Goal: Information Seeking & Learning: Learn about a topic

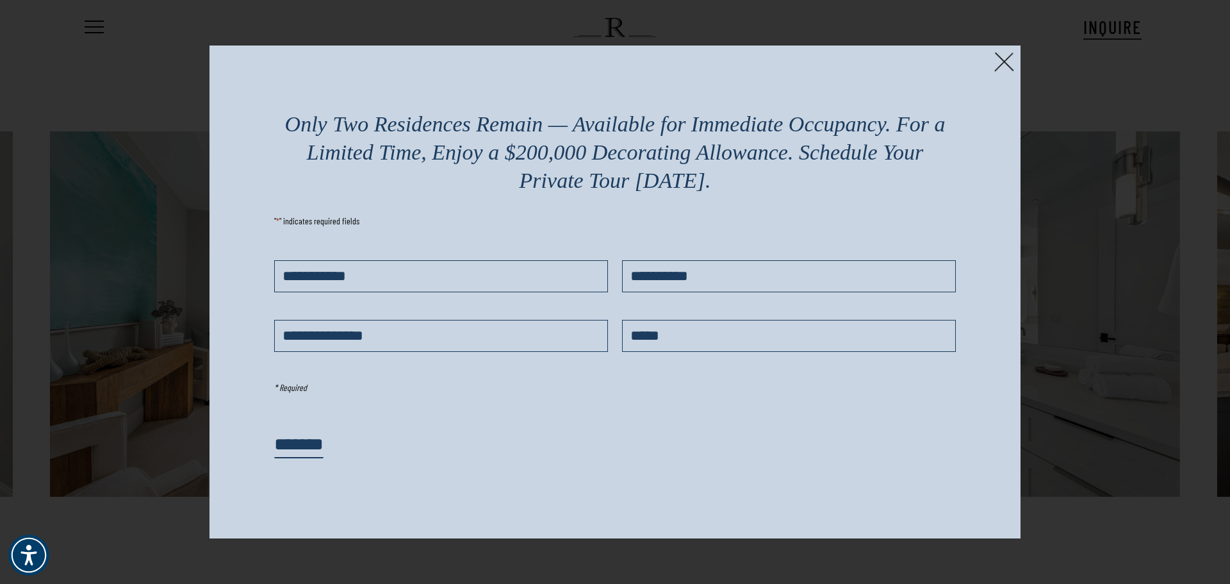
click at [1004, 61] on img at bounding box center [1004, 62] width 20 height 20
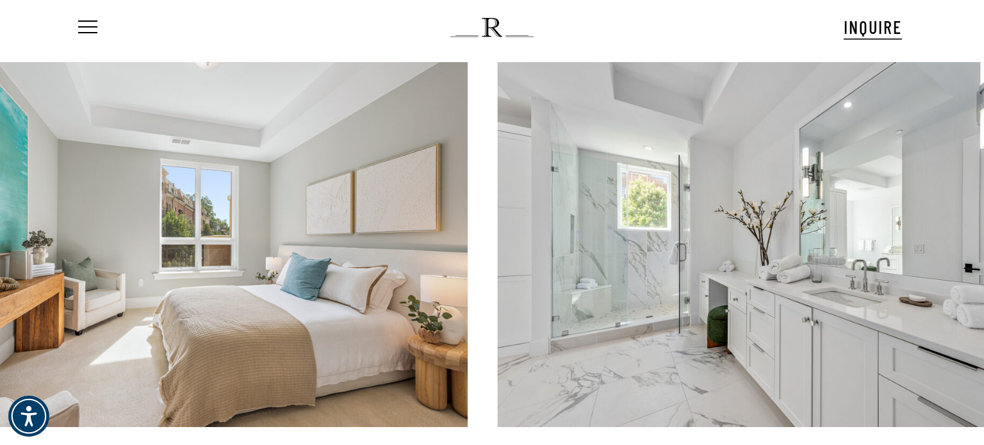
click at [0, 312] on div at bounding box center [194, 245] width 547 height 366
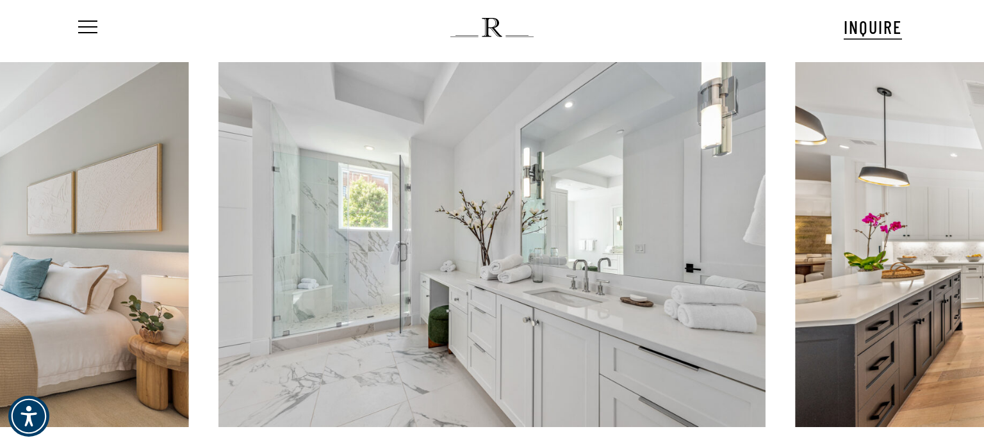
click at [545, 144] on link at bounding box center [492, 245] width 547 height 366
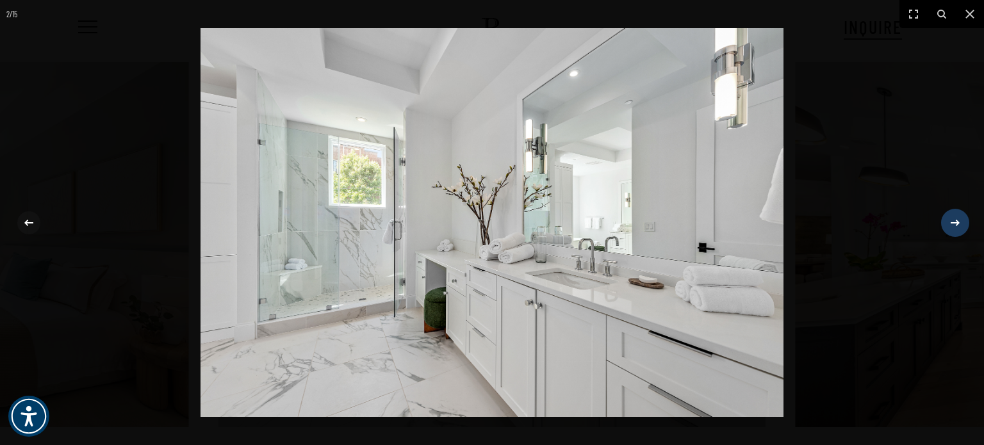
click at [958, 227] on icon at bounding box center [955, 222] width 15 height 15
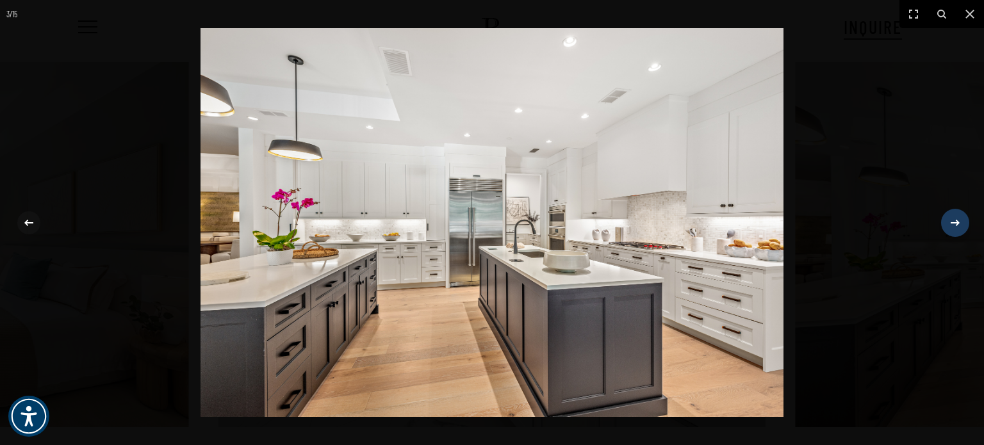
click at [962, 221] on icon at bounding box center [955, 222] width 15 height 15
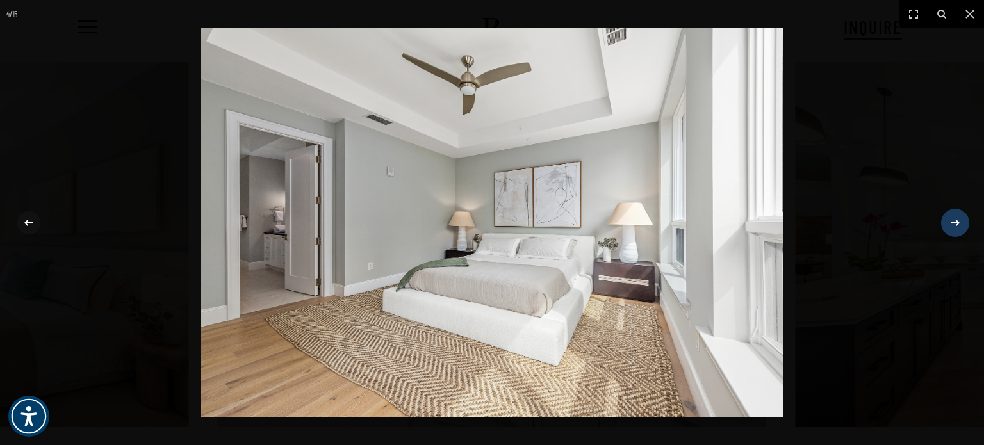
click at [962, 221] on icon at bounding box center [955, 222] width 15 height 15
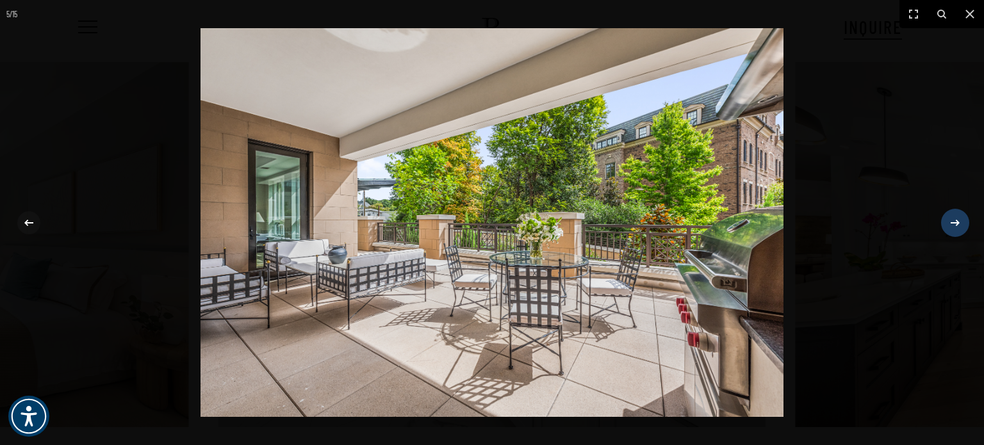
click at [962, 221] on icon at bounding box center [955, 222] width 15 height 15
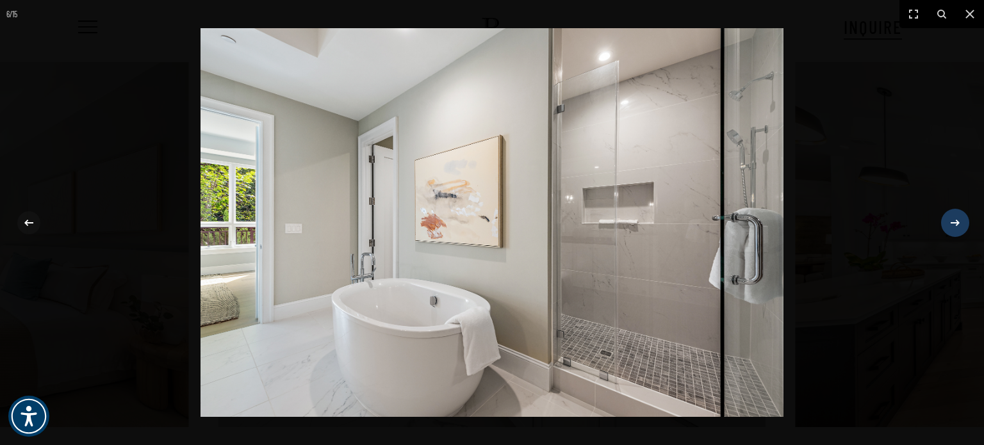
click at [962, 221] on icon at bounding box center [955, 222] width 15 height 15
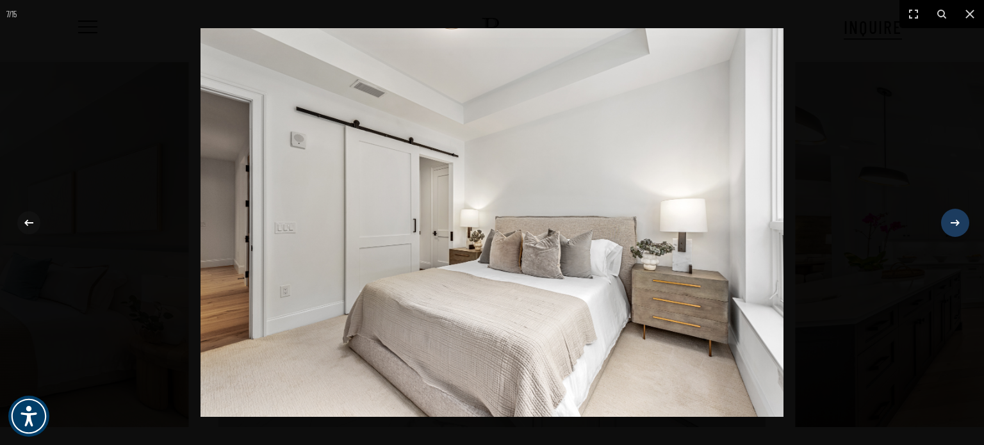
click at [962, 221] on icon at bounding box center [955, 222] width 15 height 15
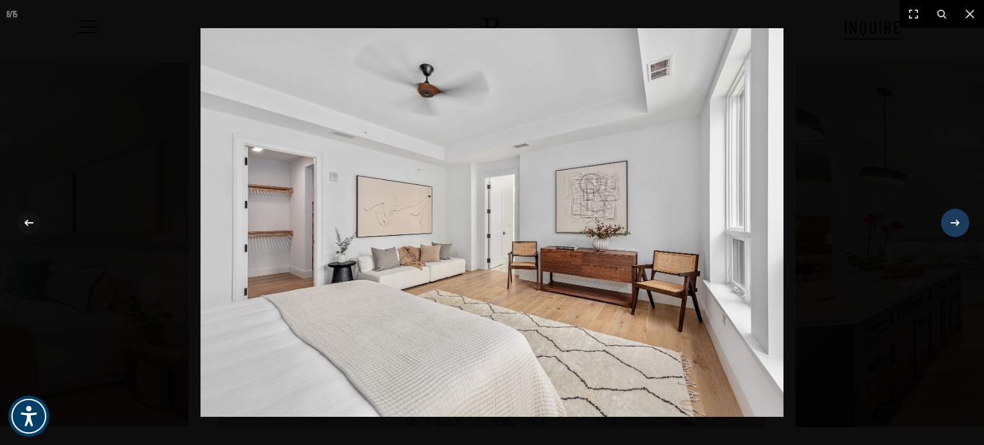
click at [962, 221] on div "8 / 15" at bounding box center [492, 222] width 984 height 445
click at [955, 221] on icon at bounding box center [955, 222] width 15 height 15
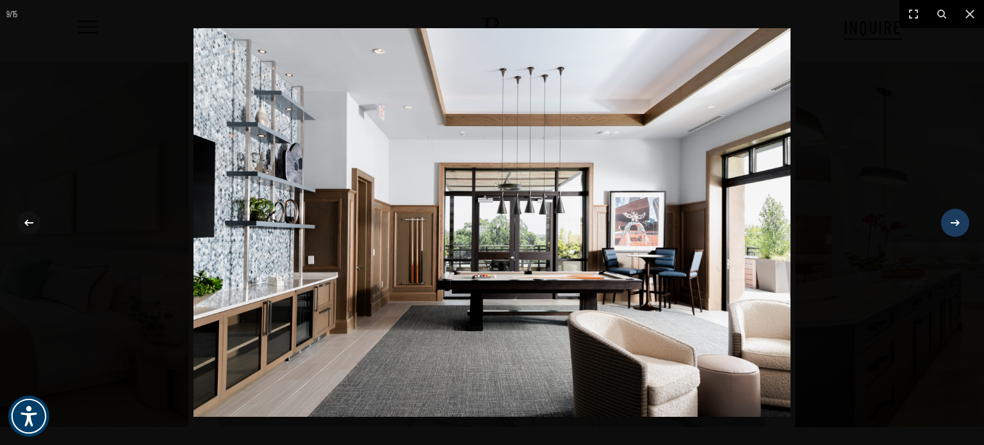
click at [952, 222] on icon at bounding box center [955, 222] width 9 height 6
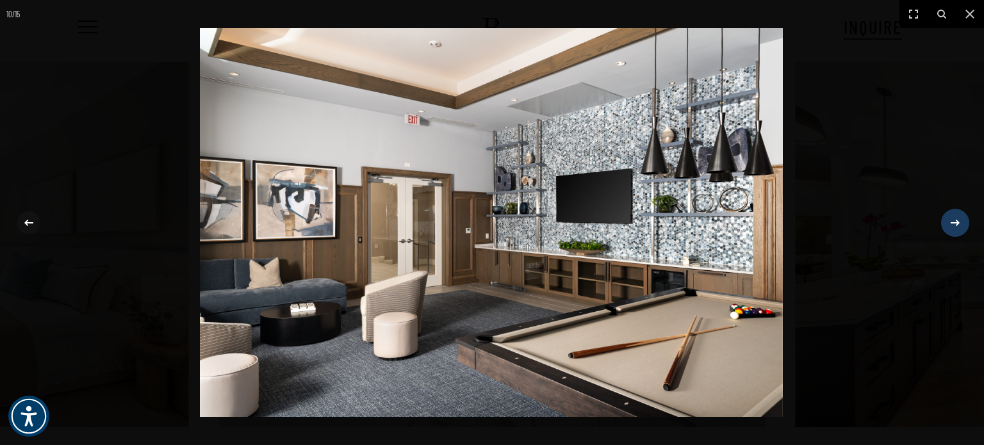
click at [952, 225] on icon at bounding box center [955, 222] width 15 height 15
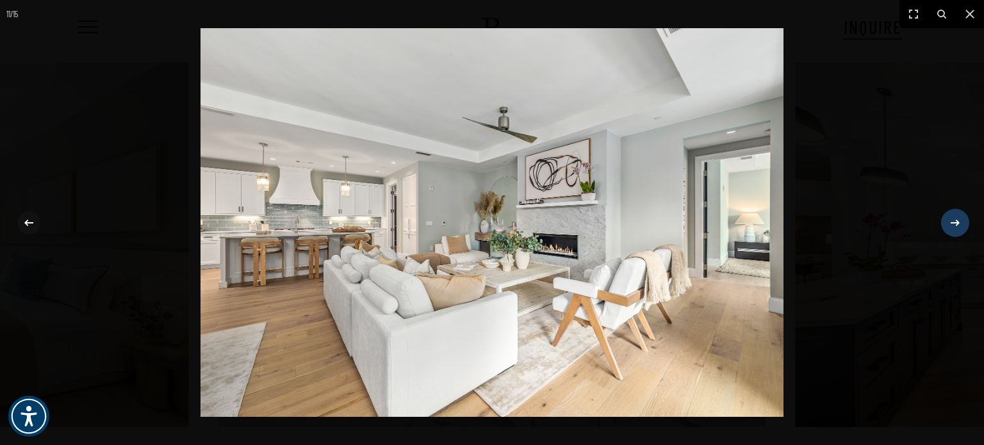
click at [959, 220] on icon at bounding box center [955, 222] width 15 height 15
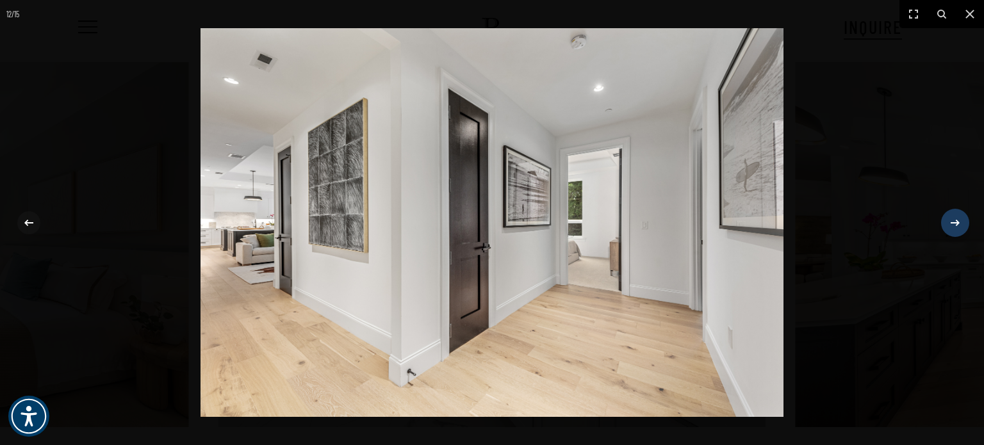
click at [958, 220] on icon at bounding box center [955, 222] width 15 height 15
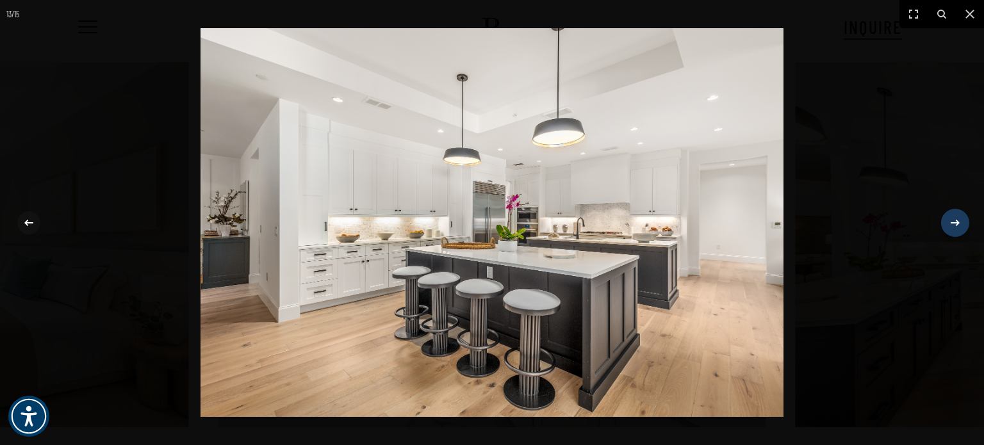
click at [958, 220] on icon at bounding box center [955, 222] width 15 height 15
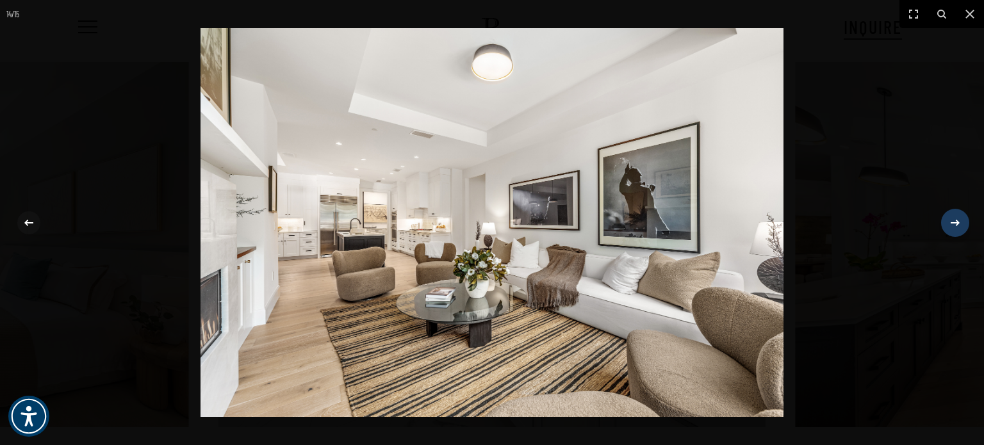
click at [958, 220] on icon at bounding box center [955, 222] width 15 height 15
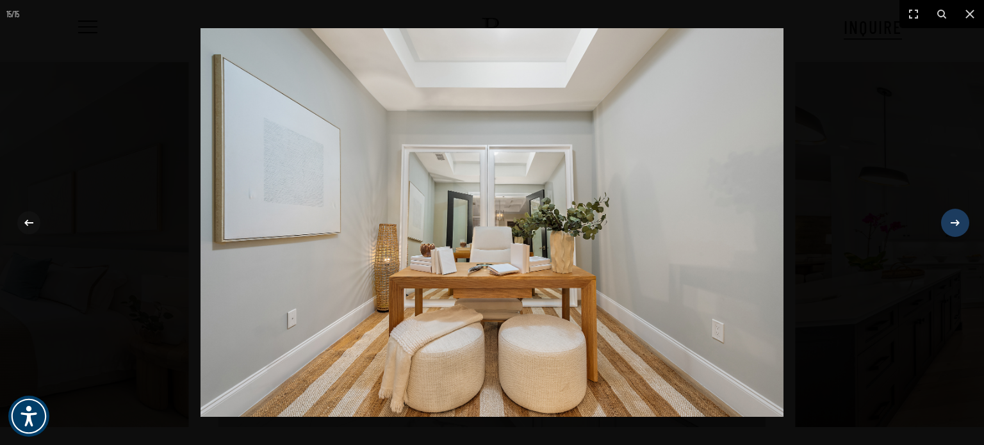
click at [953, 227] on icon at bounding box center [955, 222] width 15 height 15
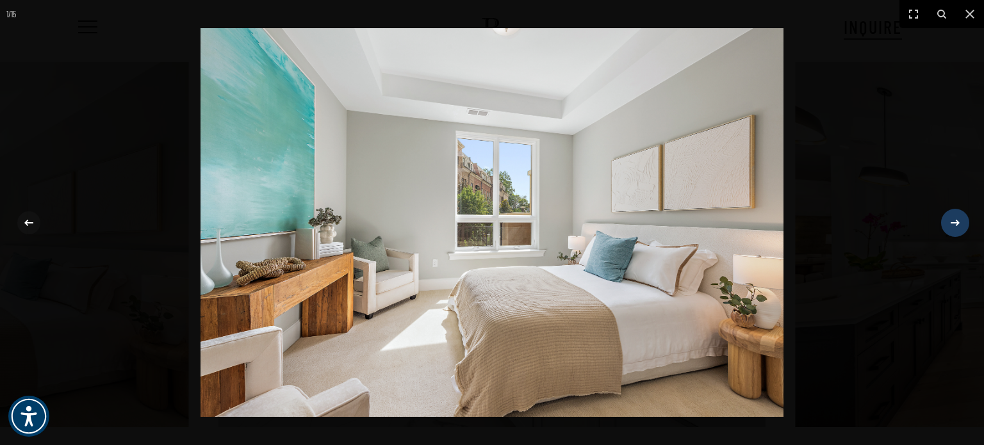
click at [953, 227] on icon at bounding box center [955, 222] width 15 height 15
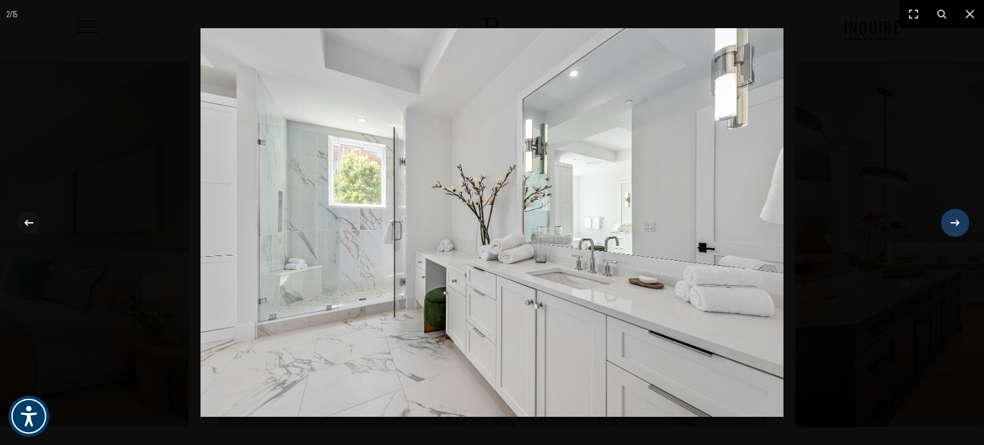
click at [953, 227] on icon at bounding box center [955, 222] width 15 height 15
